Goal: Transaction & Acquisition: Purchase product/service

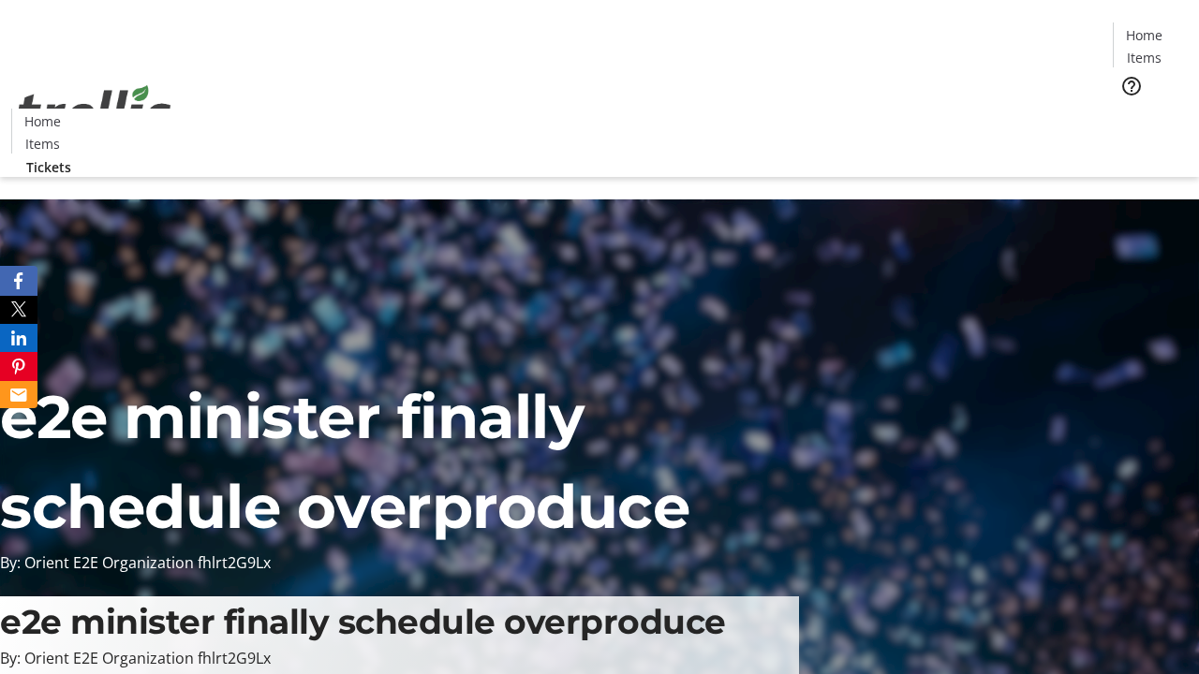
click at [1127, 109] on span "Tickets" at bounding box center [1149, 119] width 45 height 20
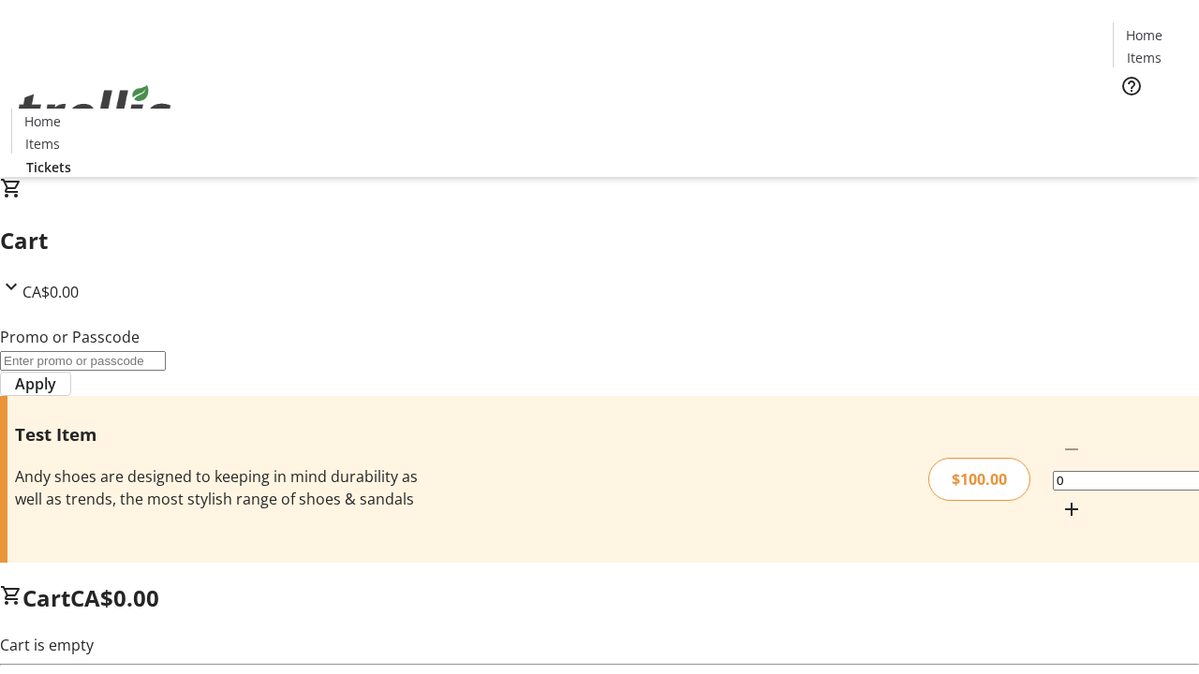
click at [1060, 498] on mat-icon "Increment by one" at bounding box center [1071, 509] width 22 height 22
type input "1"
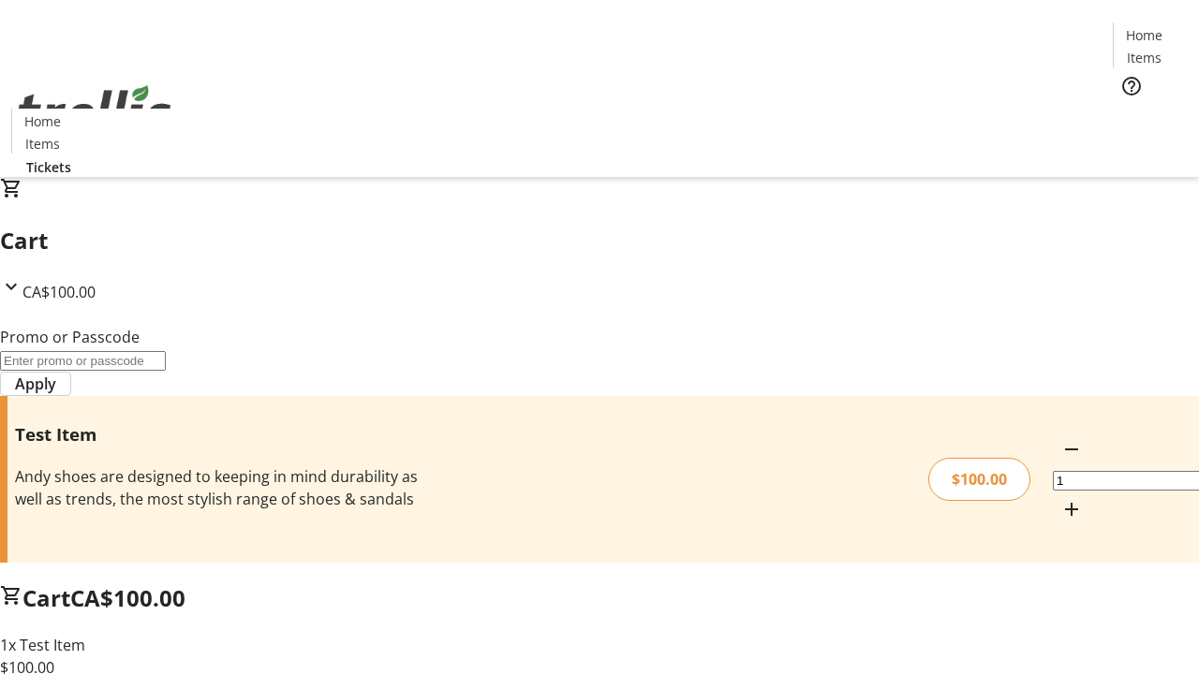
type input "PERCENT"
